Goal: Find specific page/section: Find specific page/section

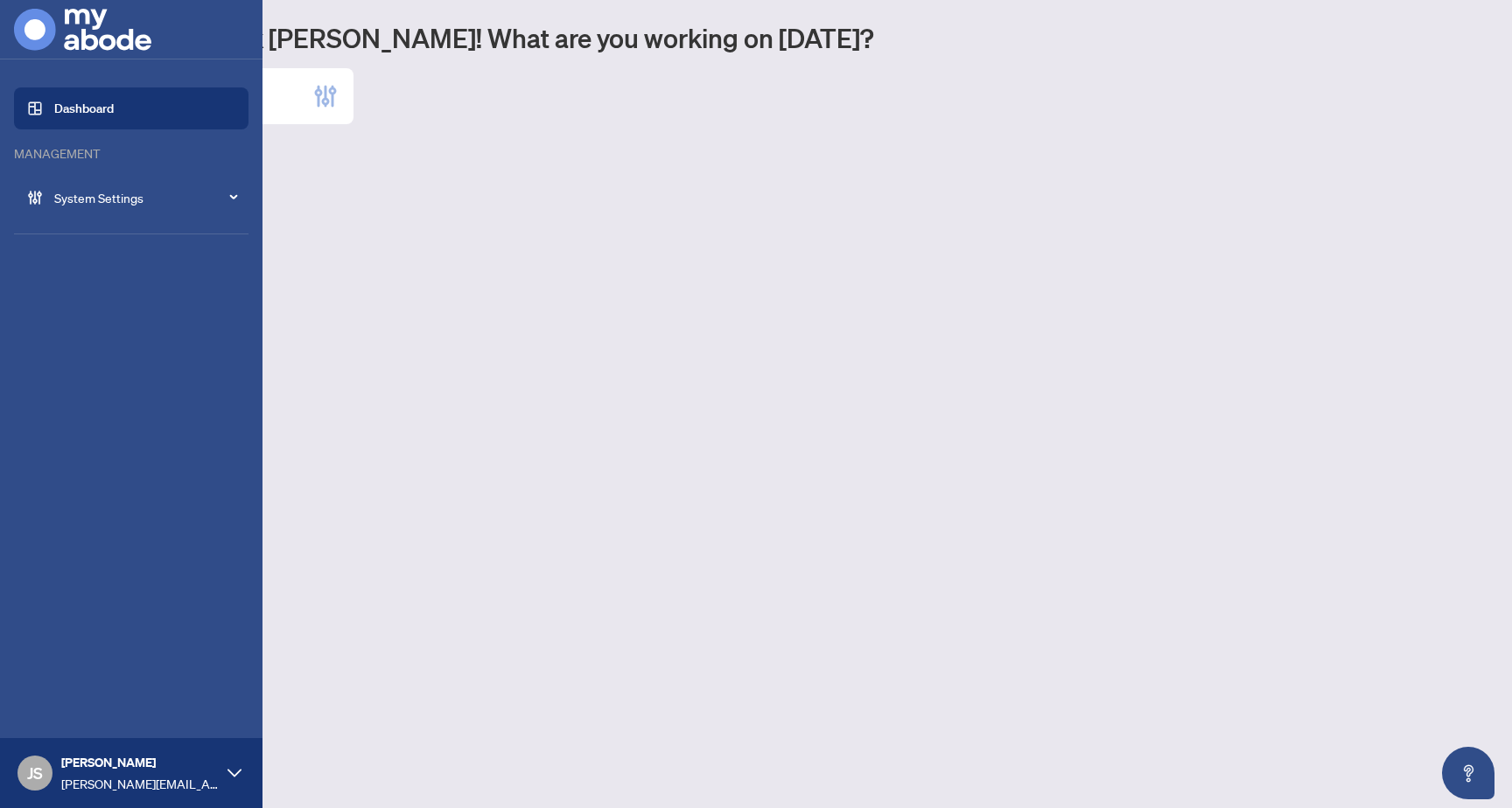
click at [99, 114] on link "Dashboard" at bounding box center [84, 109] width 59 height 16
click at [121, 204] on span "System Settings" at bounding box center [145, 197] width 182 height 19
click at [80, 331] on link "Manage Brokerages" at bounding box center [92, 324] width 110 height 16
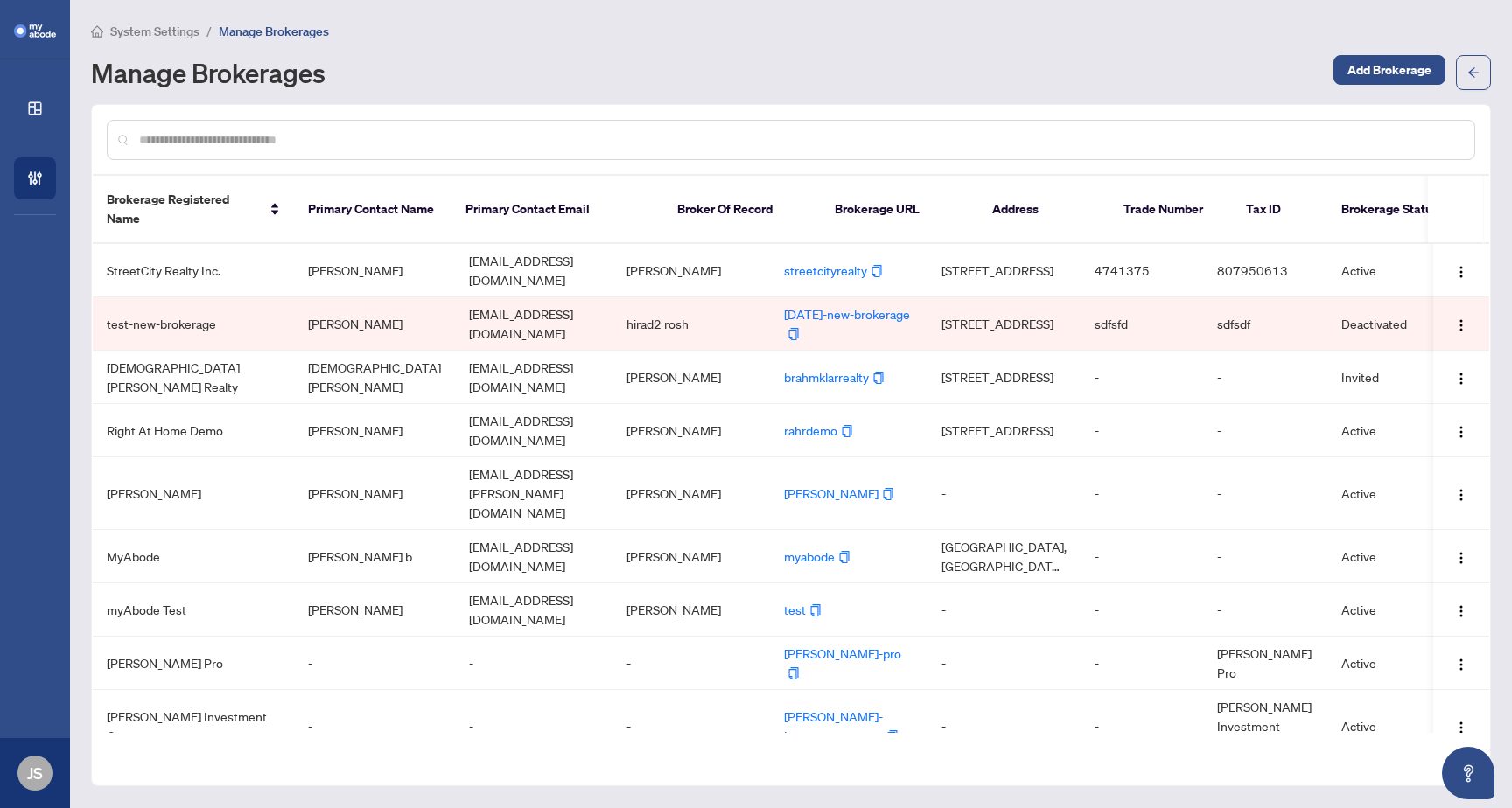
click at [541, 134] on input "text" at bounding box center [800, 139] width 1321 height 19
click at [617, 102] on div "System Settings / Manage Brokerages Manage Brokerages Add Brokerage Brokerage R…" at bounding box center [791, 404] width 1400 height 767
click at [296, 121] on div at bounding box center [791, 139] width 1369 height 40
click at [321, 132] on input "text" at bounding box center [800, 139] width 1321 height 19
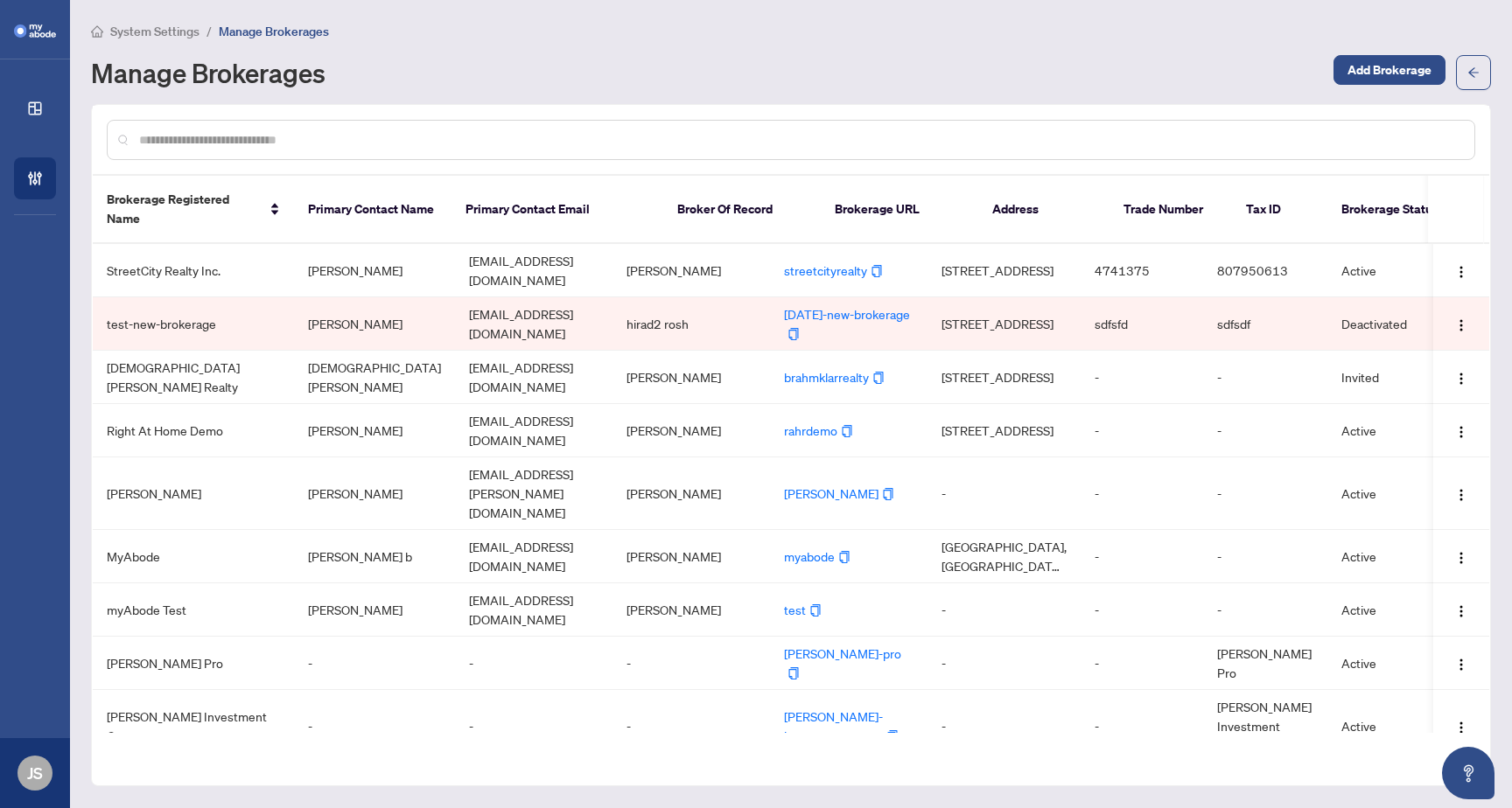
click at [321, 132] on input "text" at bounding box center [800, 139] width 1321 height 19
